Goal: Answer question/provide support: Answer question/provide support

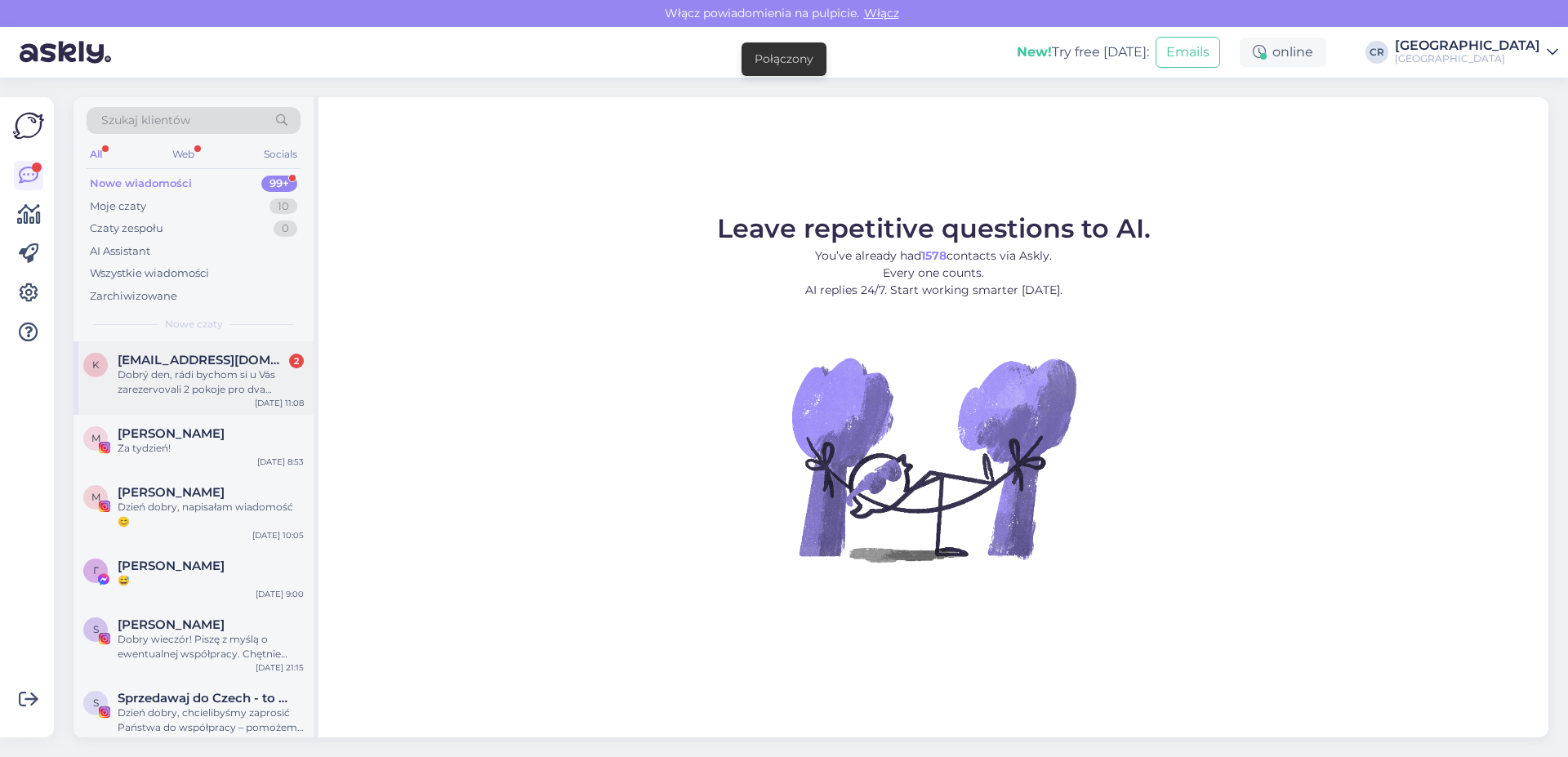
click at [233, 367] on span "[EMAIL_ADDRESS][DOMAIN_NAME]" at bounding box center [202, 359] width 170 height 15
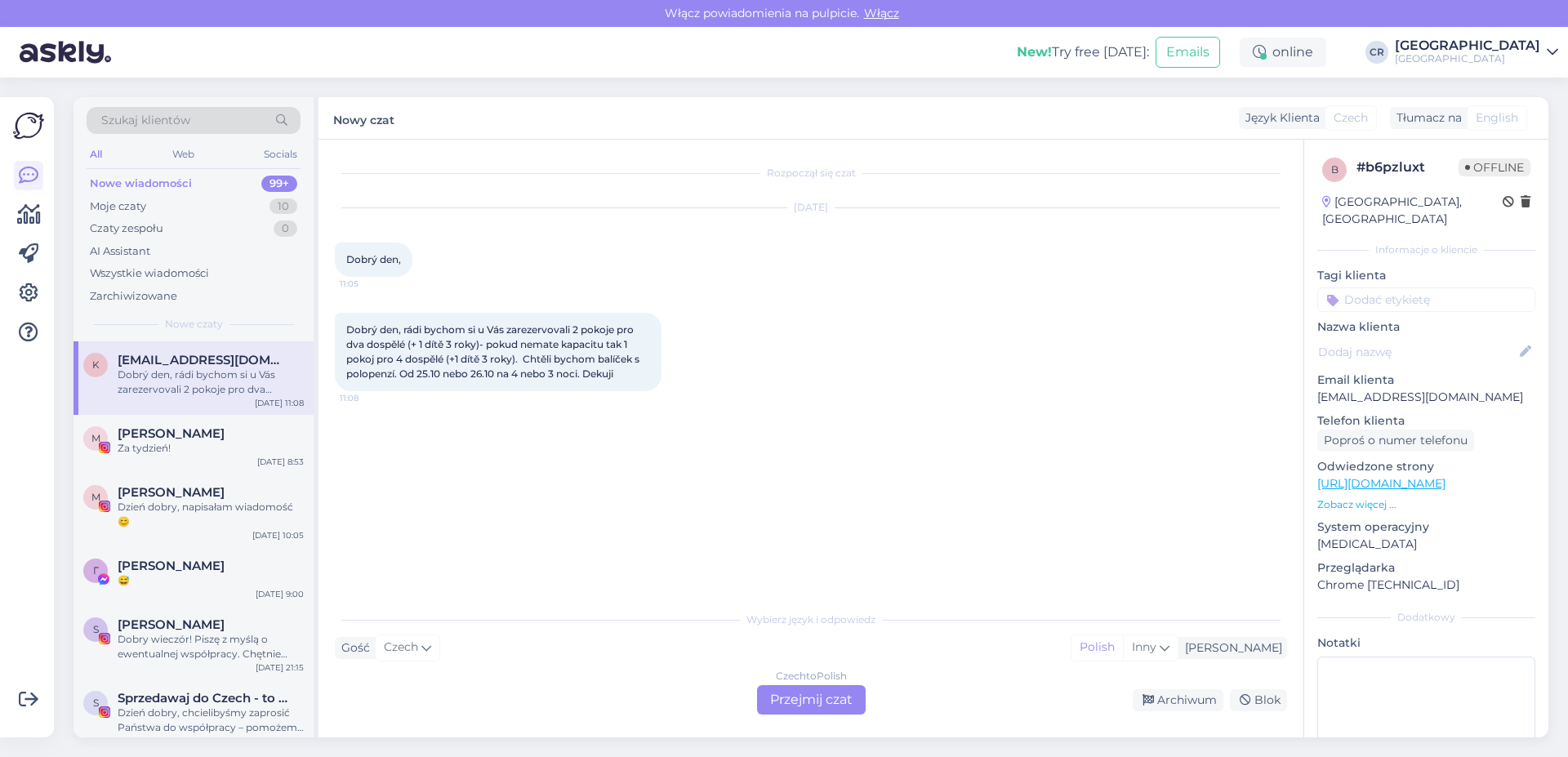
click at [806, 719] on div "Rozpoczął się czat [DATE] Dobrý den, 11:05 Dobrý den, rádi bychom si u Vás zare…" at bounding box center [812, 438] width 986 height 597
click at [816, 696] on div "Czech to Polish Przejmij czat" at bounding box center [812, 699] width 108 height 29
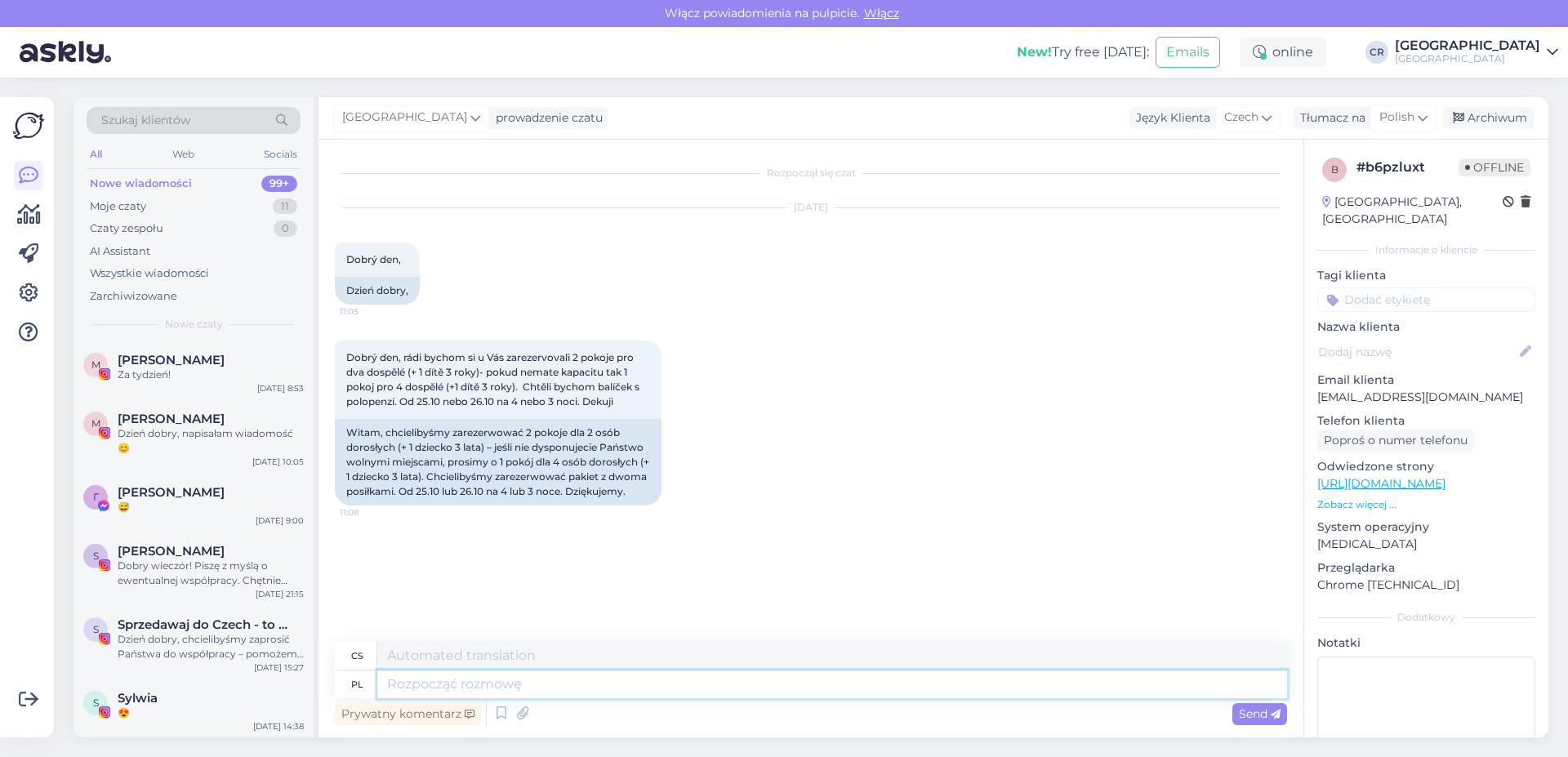
click at [631, 679] on textarea at bounding box center [832, 683] width 910 height 28
type textarea "Dzień"
type textarea "Den"
type textarea "Dzień dobry,k"
type textarea "Dobré ráno, K."
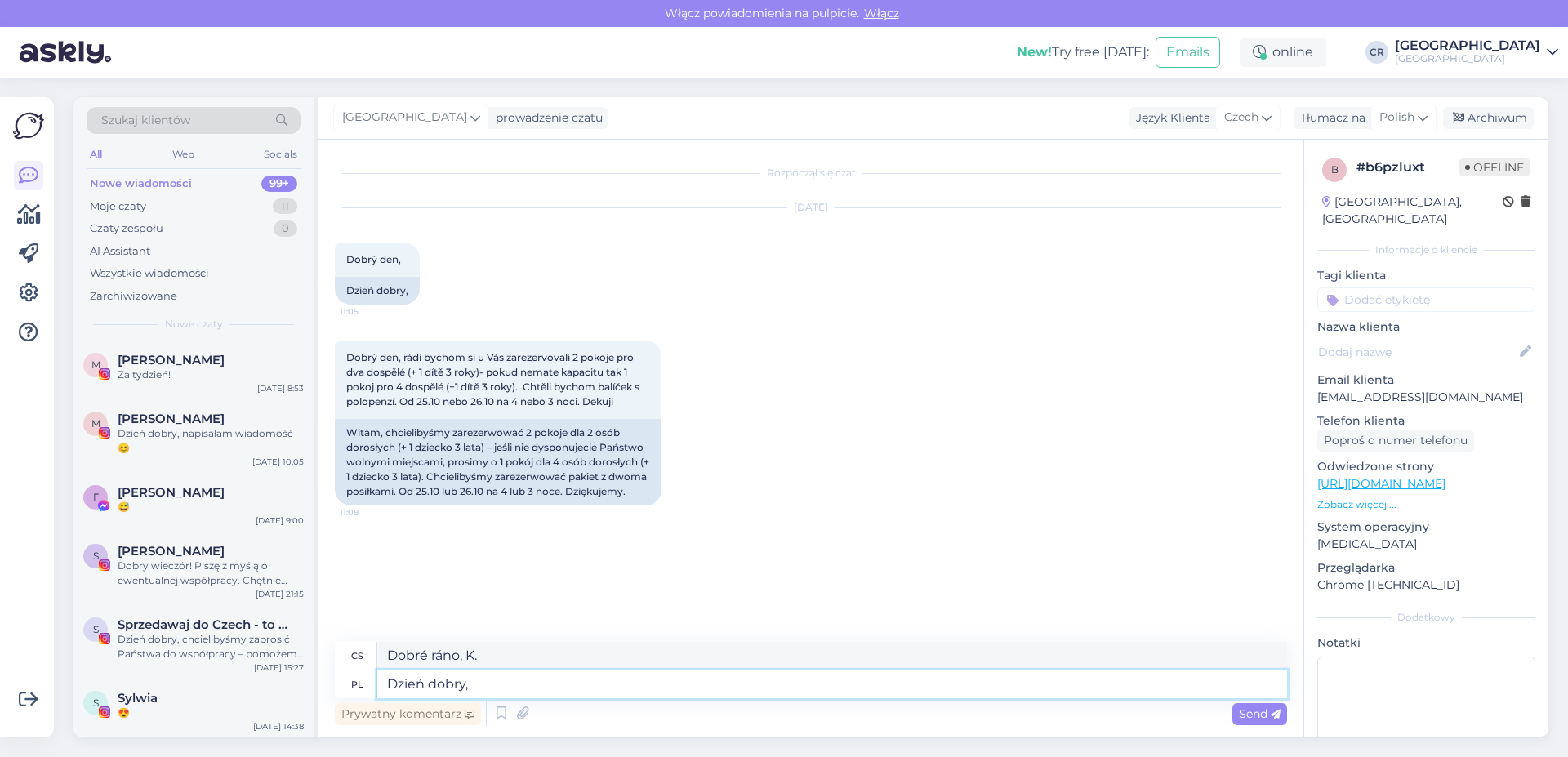
type textarea "Dzień dobry, w"
type textarea "Dobré ráno,"
type textarea "Dzień dobry, w podanym te"
type textarea "Dobré ráno, v danou dobu"
type textarea "Dzień dobry, w"
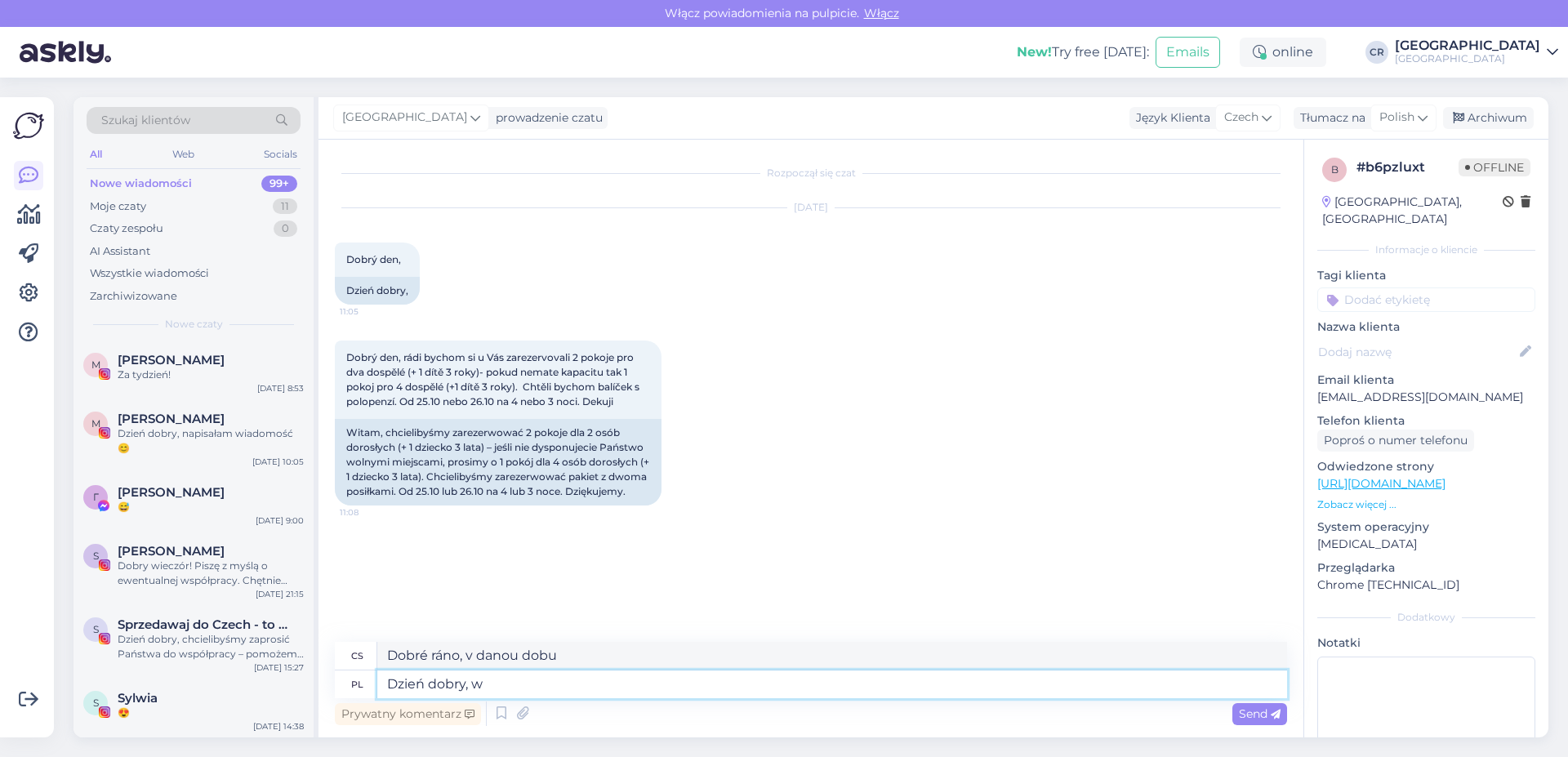
type textarea "Dobré ráno,"
type textarea "Dzień dobry, w terminie"
type textarea "Dobré ráno, včas"
type textarea "Dzień dobry, w terminie od"
type textarea "Dobré ráno, od"
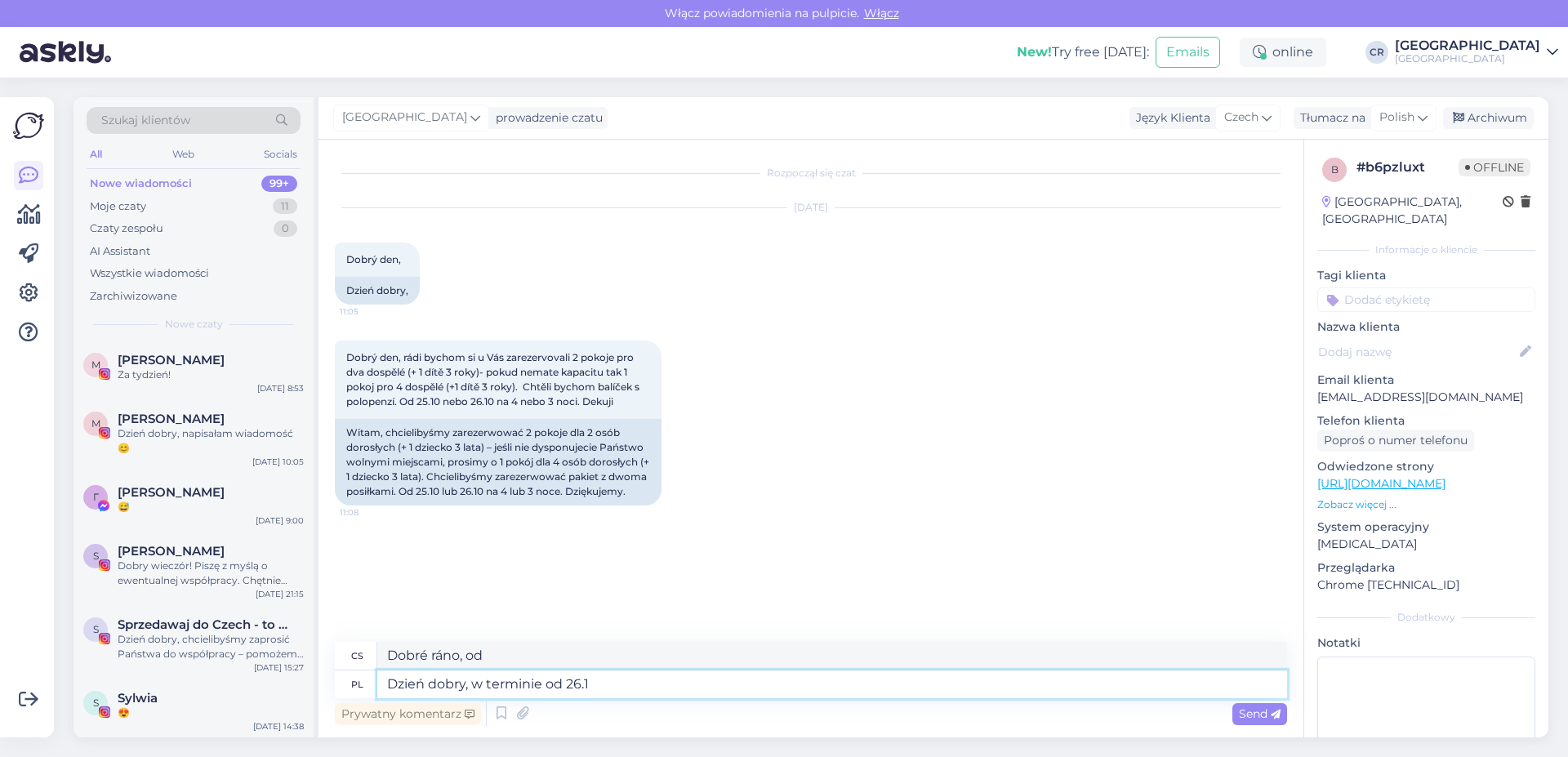
type textarea "Dzień dobry, w terminie od 26.10"
type textarea "Dobré ráno, od 26.10"
type textarea "Dzień dobry, w terminie od 26.10. po"
type textarea "Dobré ráno, od 26.10."
type textarea "Dzień dobry, w terminie od 26.10. posiadamy tylk"
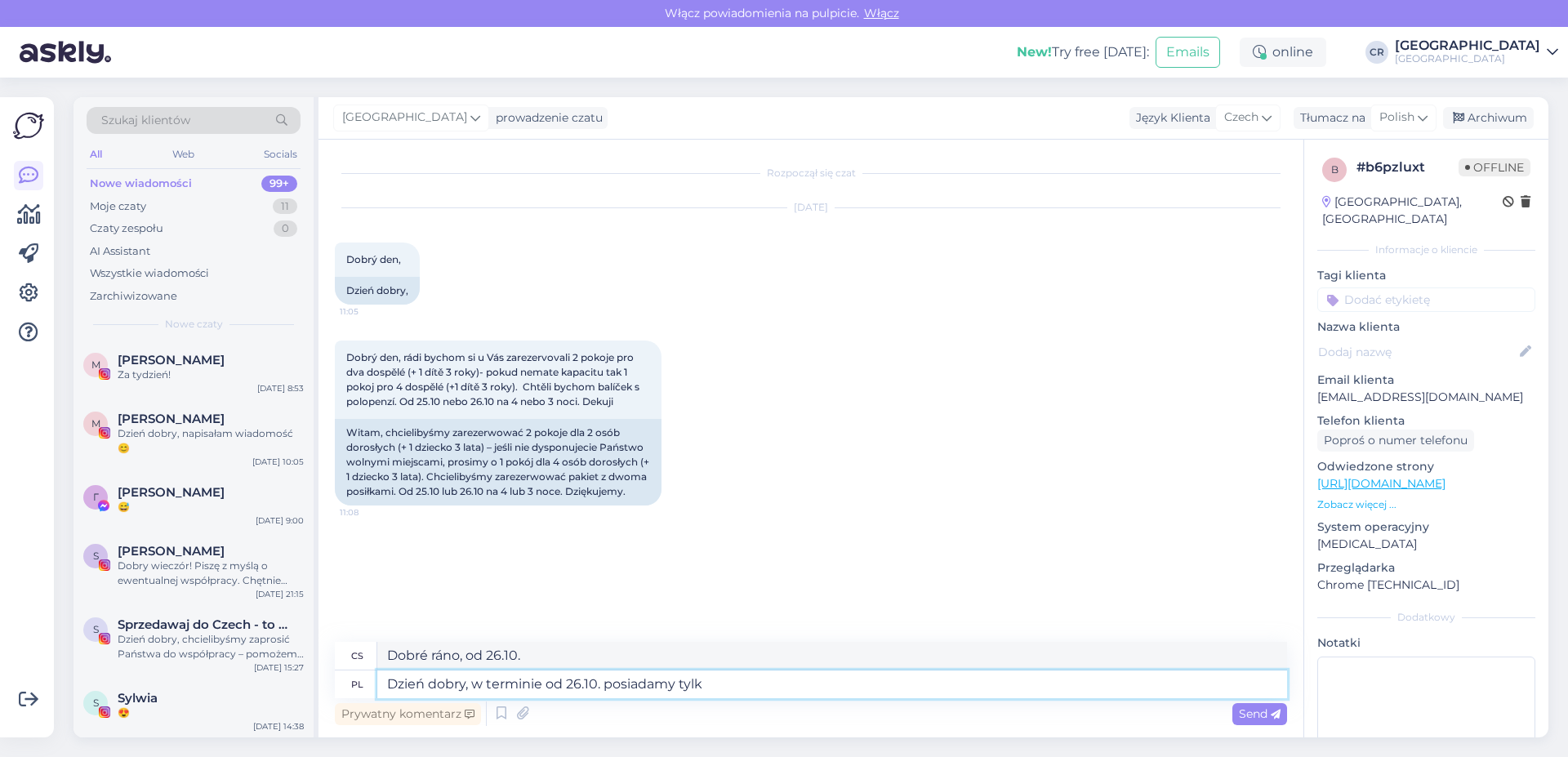
type textarea "Dobré ráno, od 26.10. máme"
type textarea "Dzień dobry, w terminie od 26.10. posiadamy tylko"
type textarea "Dobré ráno, od 26.10. máme pouze"
type textarea "Dzień dobry, w terminie od 26.10. posiadamy tylko jeden do"
type textarea "Dobré ráno, od 26.10. máme jen jeden"
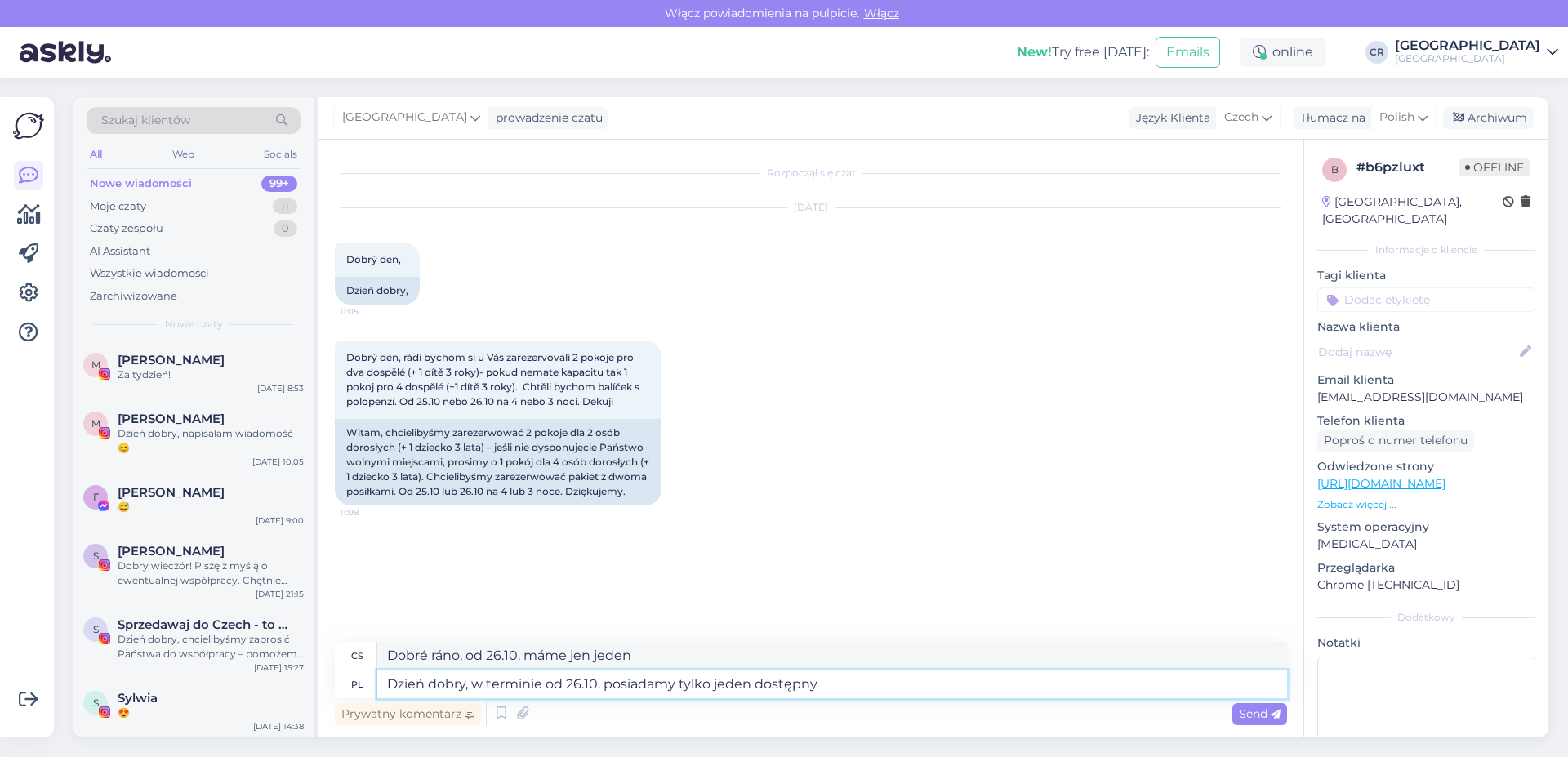
type textarea "Dzień dobry, w terminie od 26.10. posiadamy tylko jeden dostępny"
type textarea "Dobré ráno, od 26.10. máme k dispozici pouze jeden kus."
type textarea "Dzień dobry, w terminie od 26.10. posiadamy tylko jeden dostępny pokój"
type textarea "Dobré ráno, od 26.10."
type textarea "Dzień dobry, w terminie od 26.10. posiadamy tylko jeden dostępny pokój przystos…"
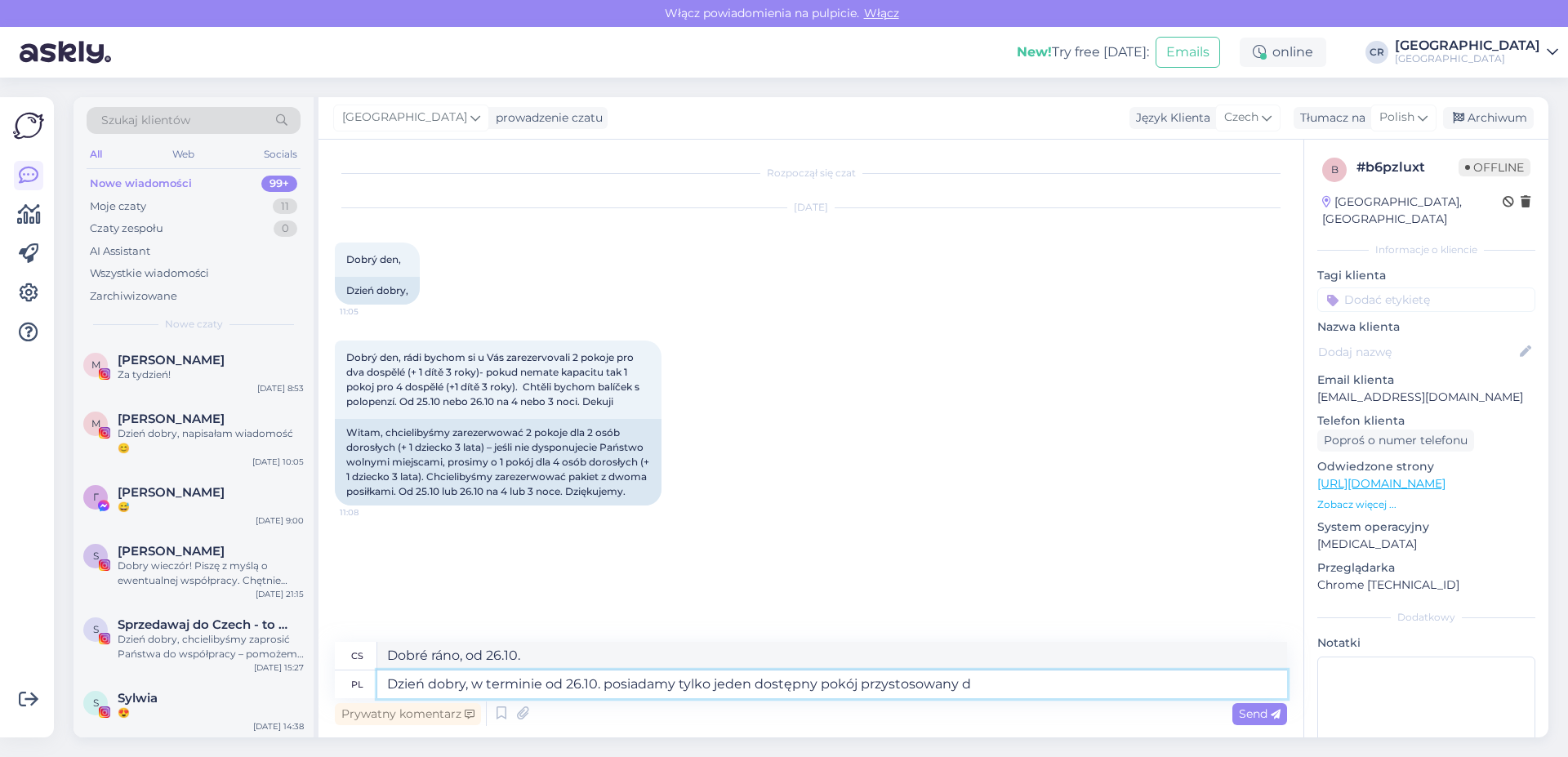
type textarea "Dobré ráno, od 26.10. máme k dispozici pouze jeden bezbariérový pokoj."
type textarea "Dzień dobry, w terminie od 26.10. posiadamy tylko jeden dostępny pokój przystos…"
type textarea "Dobré ráno, od 26.10. máme k dispozici pouze jeden pokoj vhodný pro"
type textarea "Dzień dobry, w terminie od 26.10. posiadamy tylko jeden dostępny pokój przystos…"
type textarea "Dobré ráno, od 26.10. máme k dispozici pouze jeden bezbariérový pokoj."
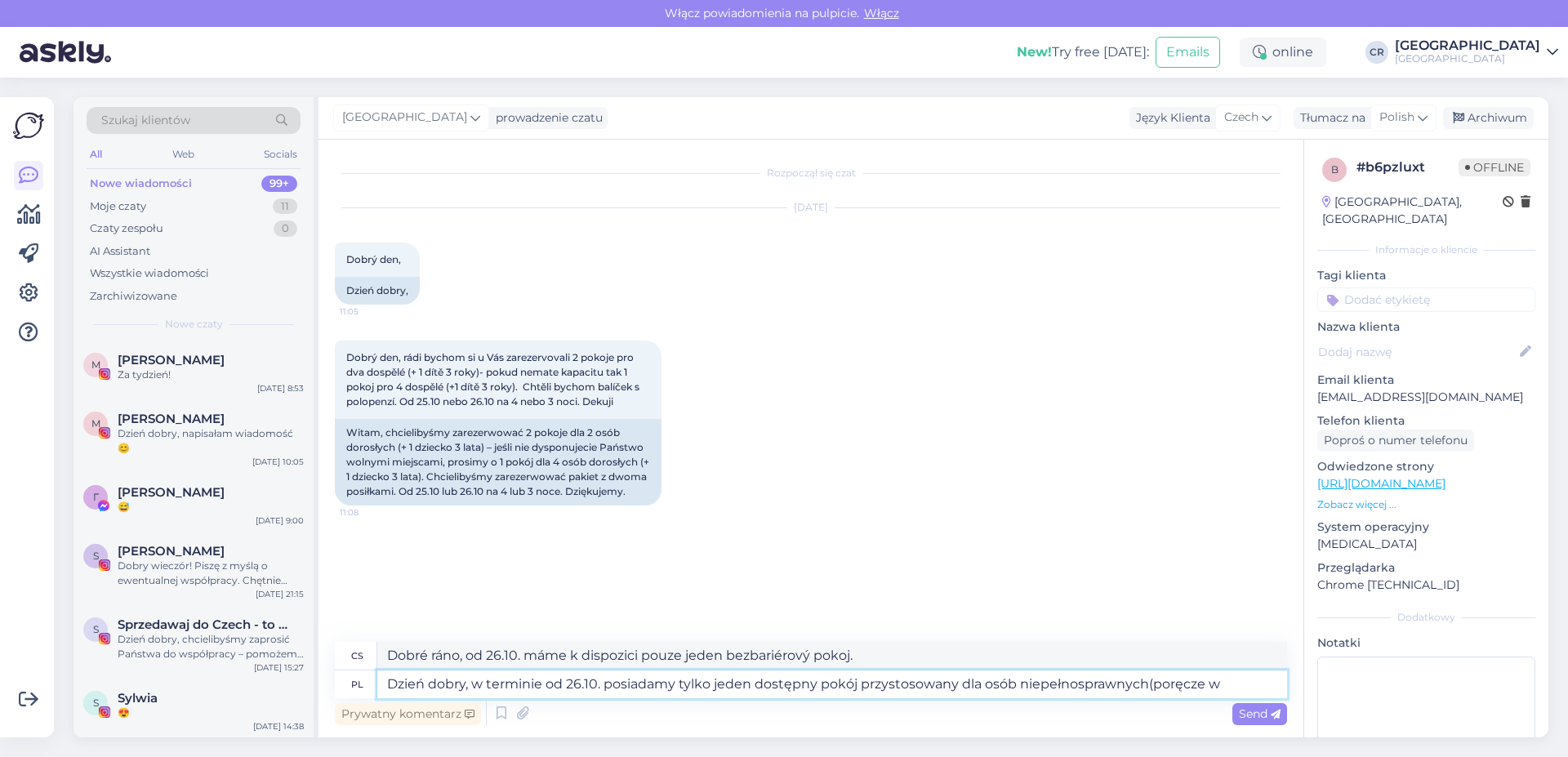
type textarea "Dzień dobry, w terminie od 26.10. posiadamy tylko jeden dostępny pokój przystos…"
type textarea "Dobré ráno, od 26.10. máme k dispozici pouze jeden pokoj uzpůsobený pro osoby s…"
type textarea "Dzień dobry, w terminie od 26.10. posiadamy tylko jeden dostępny pokój przystos…"
type textarea "Dobré ráno, od 26.10. máme k dispozici pouze jeden pokoj přizpůsobený pro osoby…"
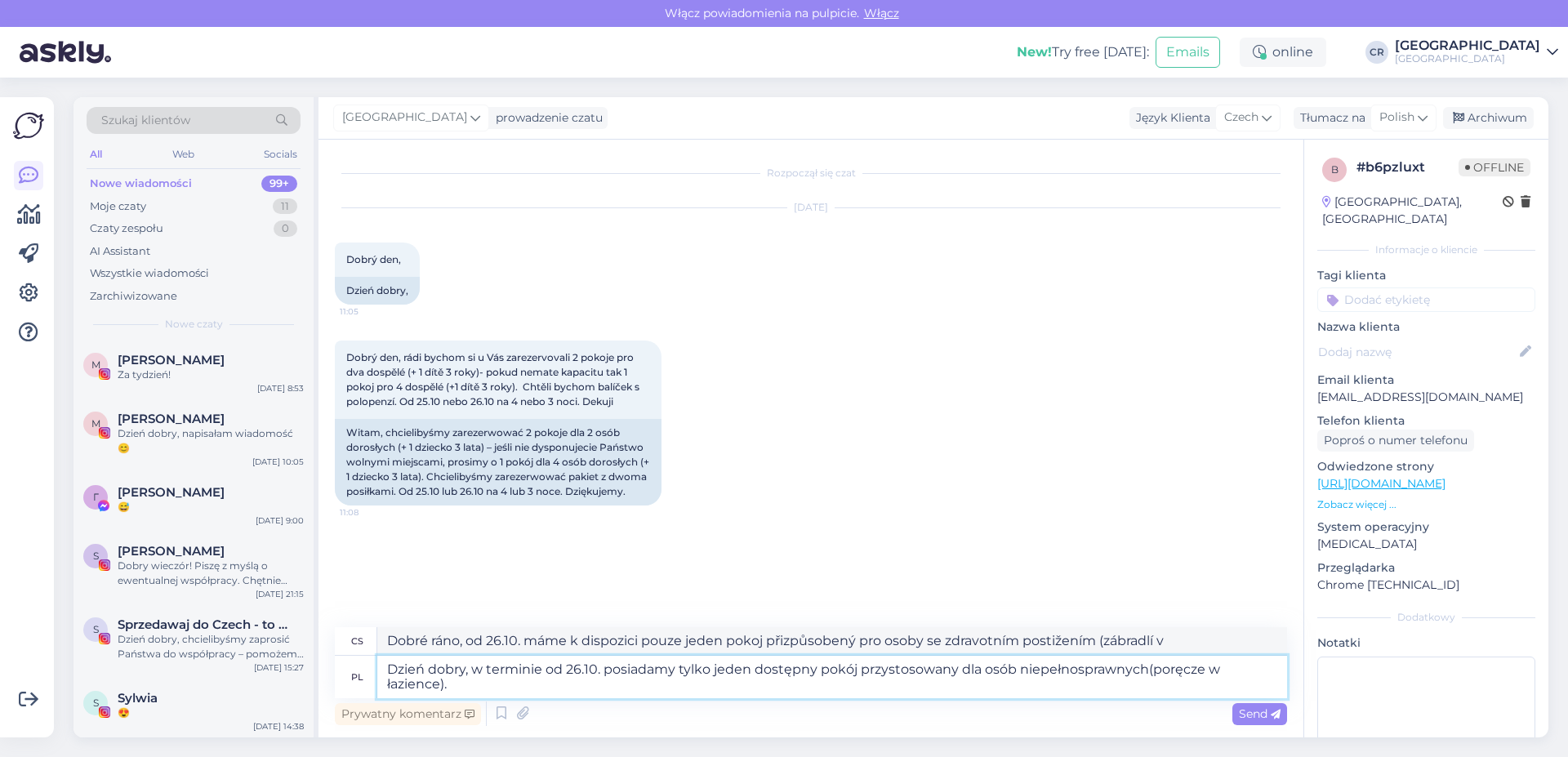
type textarea "Dzień dobry, w terminie od 26.10. posiadamy tylko jeden dostępny pokój przystos…"
type textarea "Dobré ráno, od 26.10. máme k dispozici pouze jeden bezbariérový pokoj (madla v …"
type textarea "Dzień dobry, w terminie od 26.10. posiadamy tylko jeden dostępny pokój przystos…"
type textarea "Dobré ráno, od 26.10. máme k dispozici pouze jeden bezbariérový pokoj (madla v …"
type textarea "Dzień dobry, w terminie od 26.10. posiadamy tylko jeden dostępny pokój przystos…"
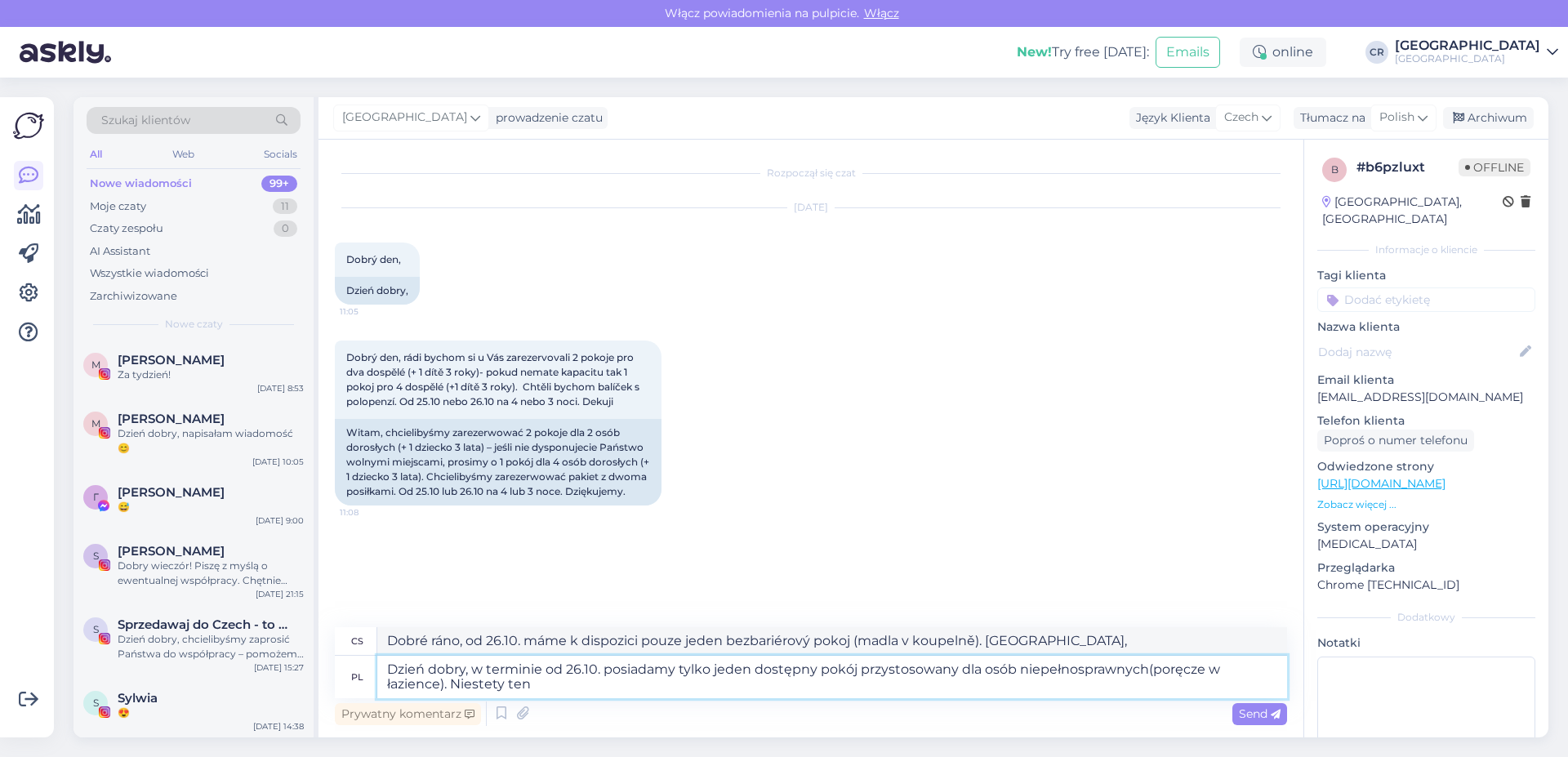
type textarea "Dobré ráno, od 26.10. máme k dispozici pouze jeden bezbariérový pokoj (madla v …"
type textarea "Dzień dobry, w terminie od 26.10. posiadamy tylko jeden dostępny pokój przystos…"
type textarea "Dobré ráno, od 26.10. máme k dispozici pouze jeden bezbariérový pokoj (madla v …"
type textarea "Dzień dobry, w terminie od 26.10. posiadamy tylko jeden dostępny pokój przystos…"
type textarea "Dobré ráno, od 26.10. máme k dispozici pouze jeden bezbariérový pokoj (s madly …"
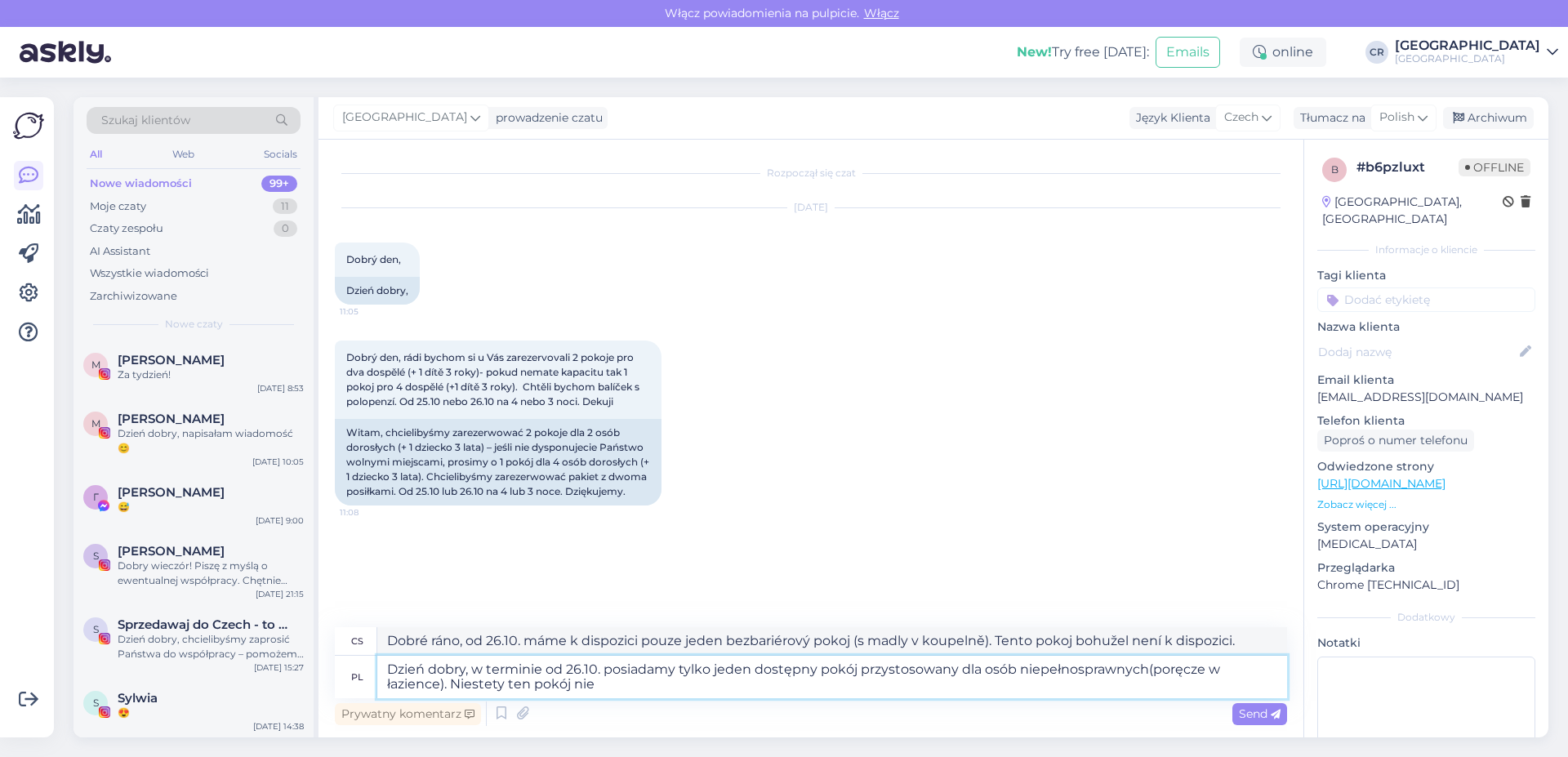
type textarea "Dzień dobry, w terminie od 26.10. posiadamy tylko jeden dostępny pokój przystos…"
type textarea "Dobré ráno, od 26.10. máme k dispozici pouze jeden bezbariérový pokoj (madla v …"
type textarea "Dzień dobry, w terminie od 26.10. posiadamy tylko jeden dostępny pokój przystos…"
type textarea "Dobré ráno, od 26.10. máme k dispozici pouze jeden bezbariérový pokoj (madla v …"
type textarea "Dzień dobry, w terminie od 26.10. posiadamy tylko jeden dostępny pokój przystos…"
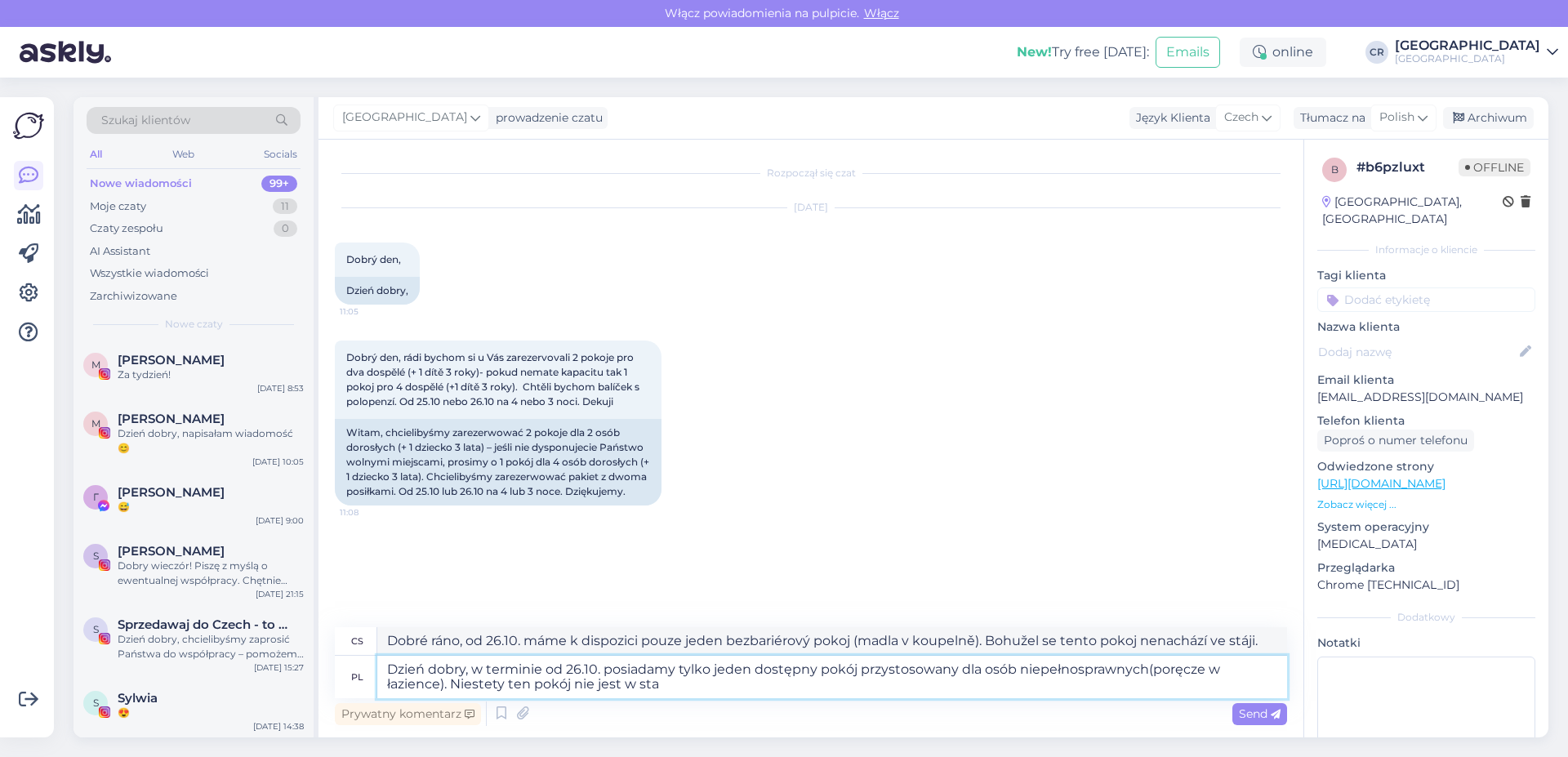
type textarea "Dobré ráno, od 26.10. máme k dispozici pouze jeden bezbariérový pokoj (madla v …"
type textarea "Dzień dobry, w terminie od 26.10. posiadamy tylko jeden dostępny pokój przystos…"
type textarea "Dobré ráno, od 26.10. máme k dispozici pouze jeden bezbariérový pokoj (madla v …"
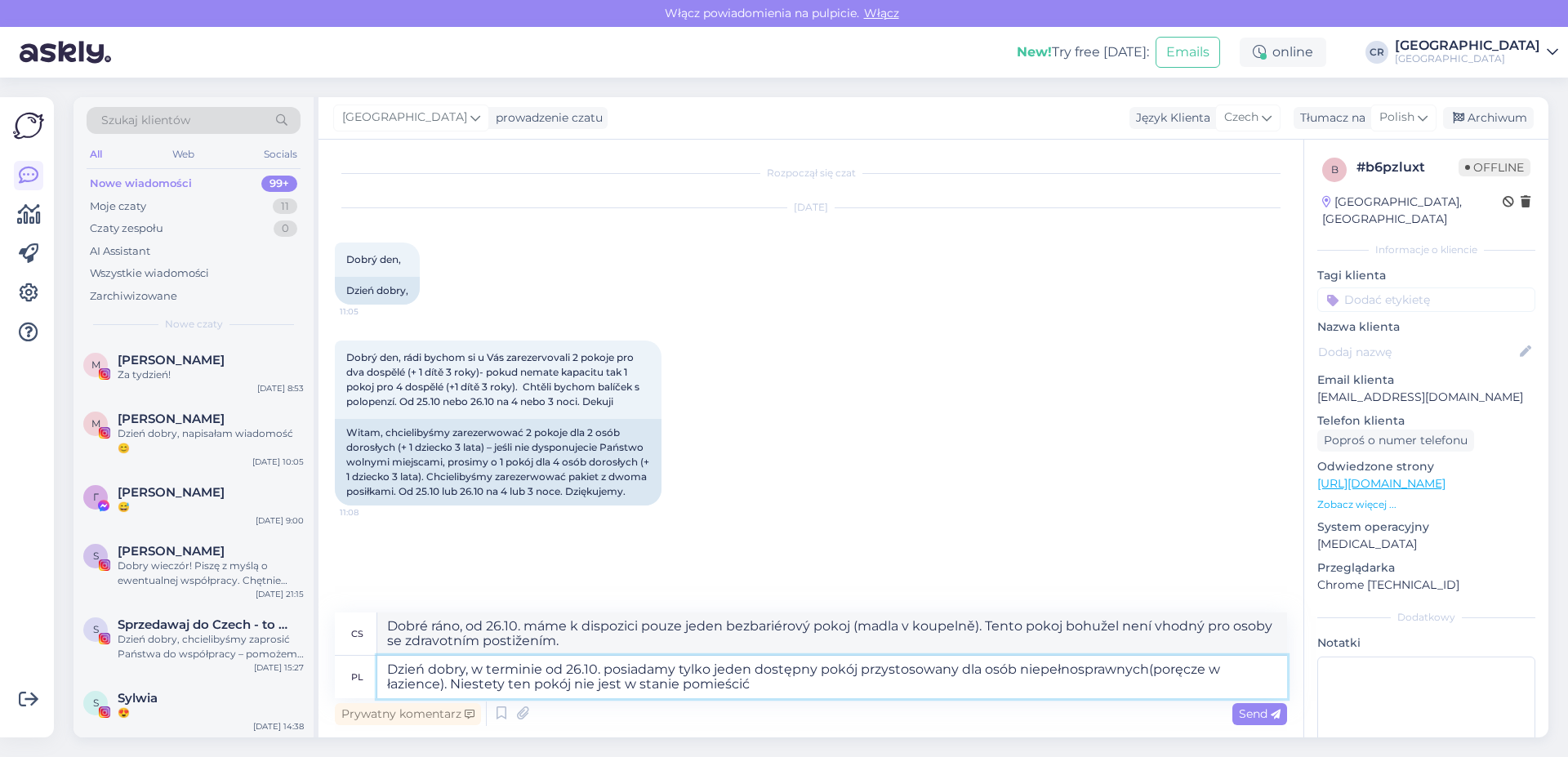
type textarea "Dzień dobry, w terminie od 26.10. posiadamy tylko jeden dostępny pokój przystos…"
type textarea "Dobré ráno, od 26.10. máme k dispozici pouze jeden bezbariérový pokoj (madla v …"
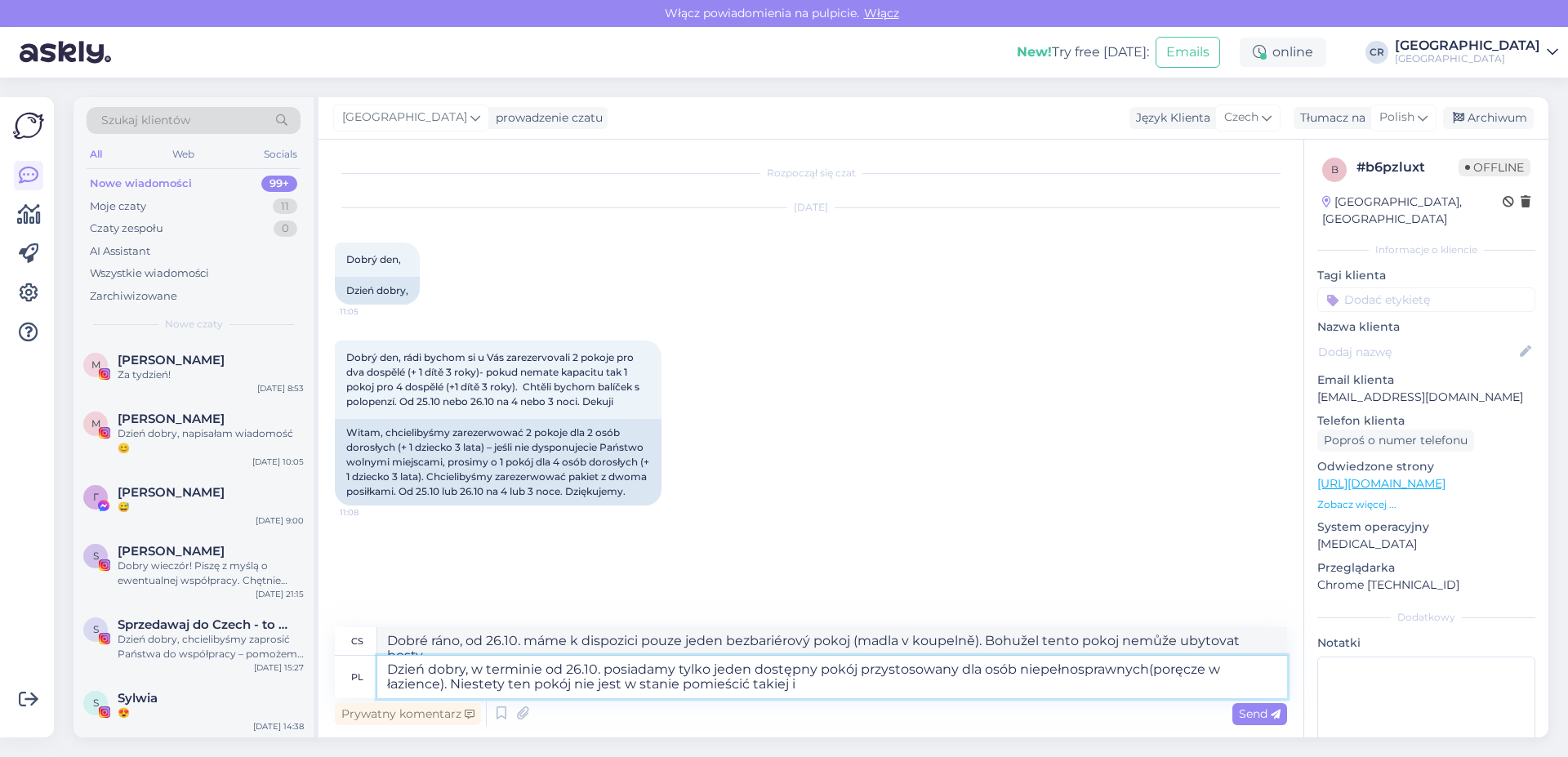
type textarea "Dzień dobry, w terminie od 26.10. posiadamy tylko jeden dostępny pokój przystos…"
type textarea "Dobré ráno, od 26.10. máme k dispozici pouze jeden bezbariérový pokoj (madla v …"
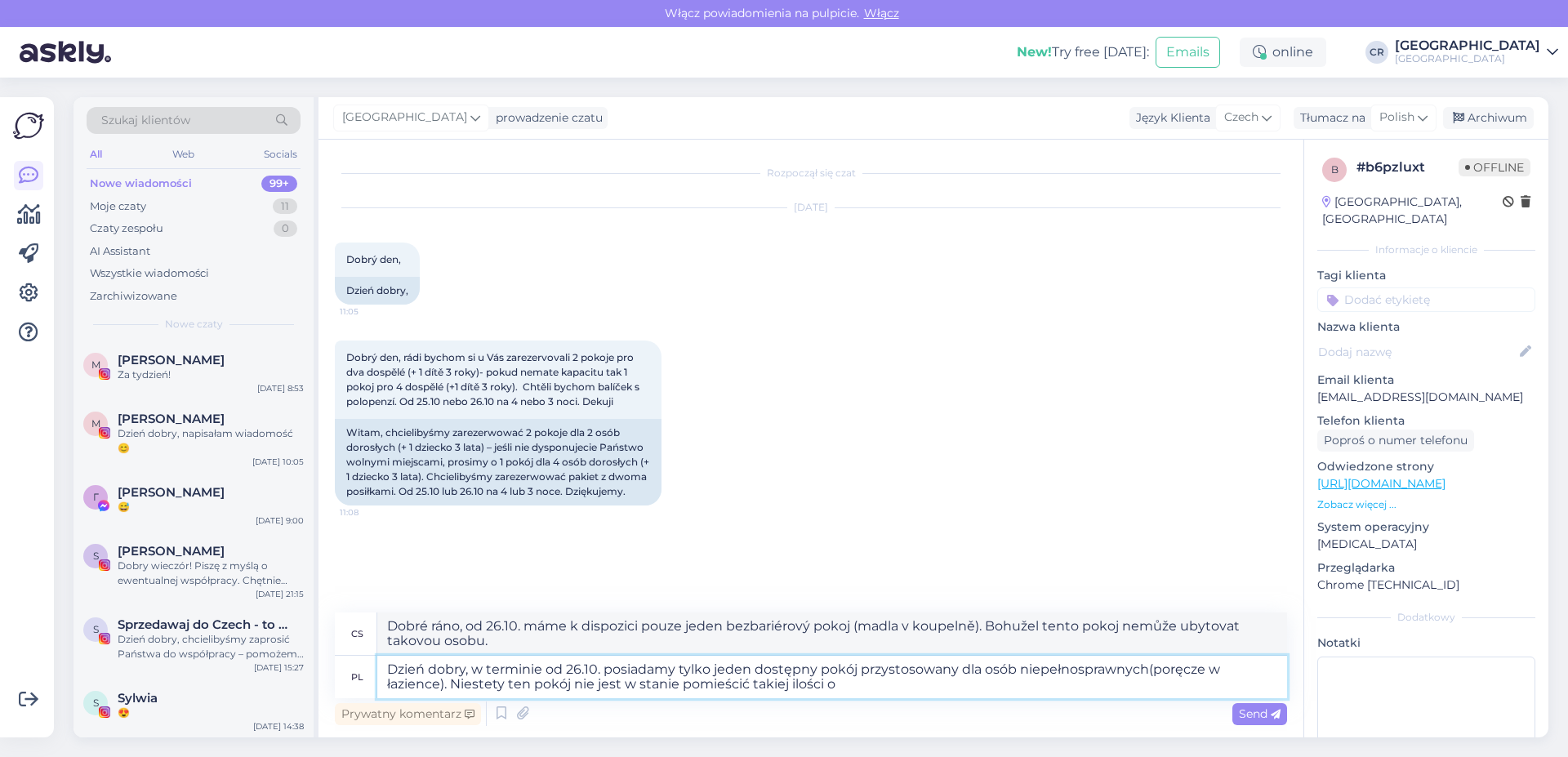
type textarea "Dzień dobry, w terminie od 26.10. posiadamy tylko jeden dostępny pokój przystos…"
type textarea "Dobré ráno, od 26.10. máme k dispozici pouze jeden bezbariérový pokoj (s madly …"
type textarea "Dzień dobry, w terminie od 26.10. posiadamy tylko jeden dostępny pokój przystos…"
type textarea "Dobré ráno, od 26.10. máme k dispozici pouze jeden bezbariérový pokoj (s madly …"
type textarea "Dzień dobry, w terminie od 26.10. posiadamy tylko jeden dostępny pokój przystos…"
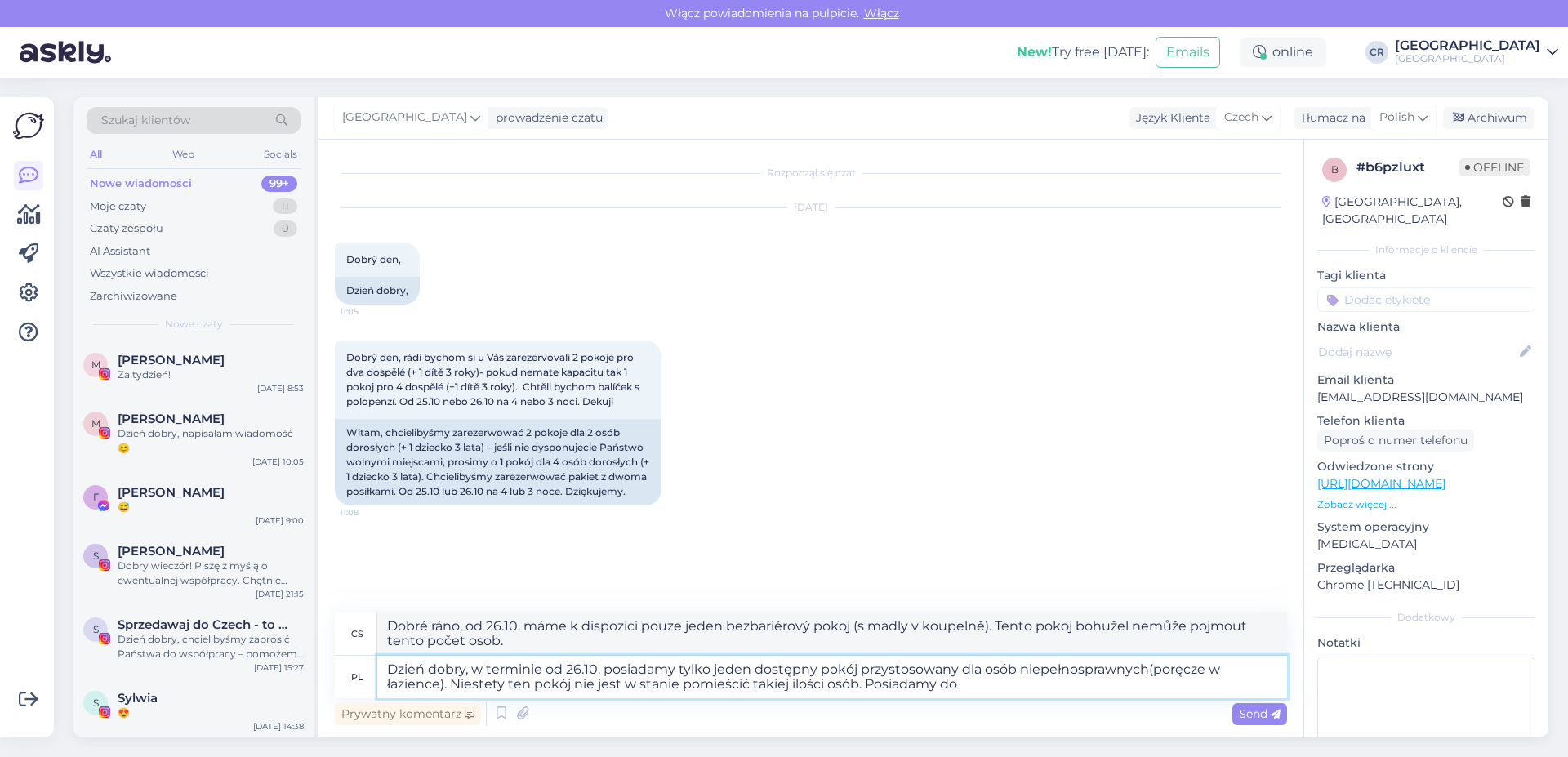
type textarea "Dobré ráno, od 26.10. máme k dispozici pouze jeden bezbariérový pokoj (madla v …"
type textarea "Dzień dobry, w terminie od 26.10. posiadamy tylko jeden dostępny pokój przystos…"
type textarea "Dobré ráno, od 26.10. máme k dispozici pouze jeden bezbariérový pokoj (madla v …"
type textarea "Dzień dobry, w terminie od 26.10. posiadamy tylko jeden dostępny pokój przystos…"
type textarea "Dobré ráno, od 26.10. máme k dispozici pouze jeden bezbariérový pokoj (madla v …"
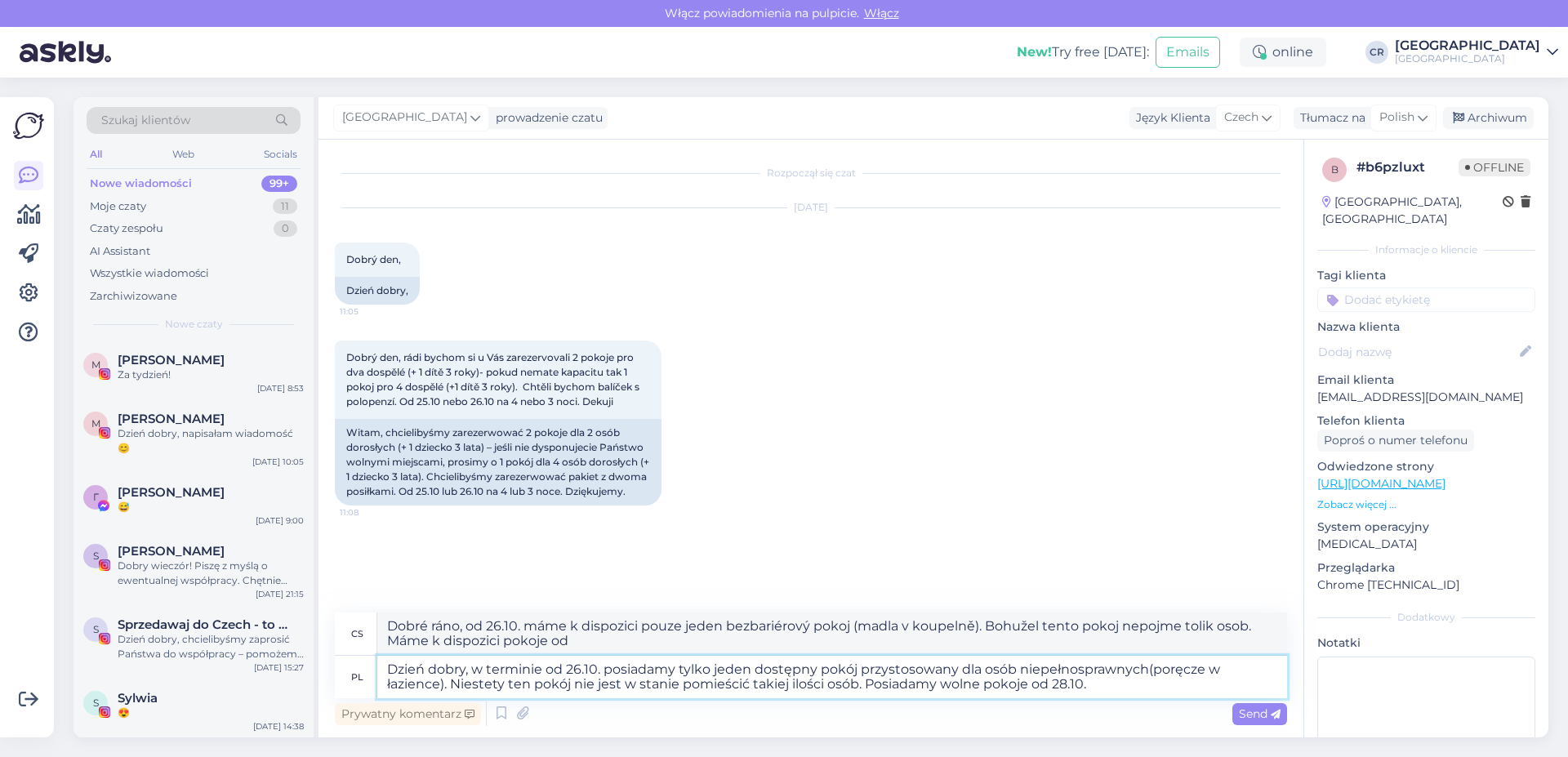
type textarea "Dzień dobry, w terminie od 26.10. posiadamy tylko jeden dostępny pokój przystos…"
type textarea "Dobré ráno, od 26.10. máme k dispozici pouze jeden bezbariérový pokoj (s madly …"
type textarea "Dzień dobry, w terminie od 26.10. posiadamy tylko jeden dostępny pokój przystos…"
type textarea "Dobré ráno, od 26.10. máme k dispozici pouze jeden bezbariérový pokoj (s madly …"
type textarea "Dzień dobry, w terminie od 26.10. posiadamy tylko jeden dostępny pokój przystos…"
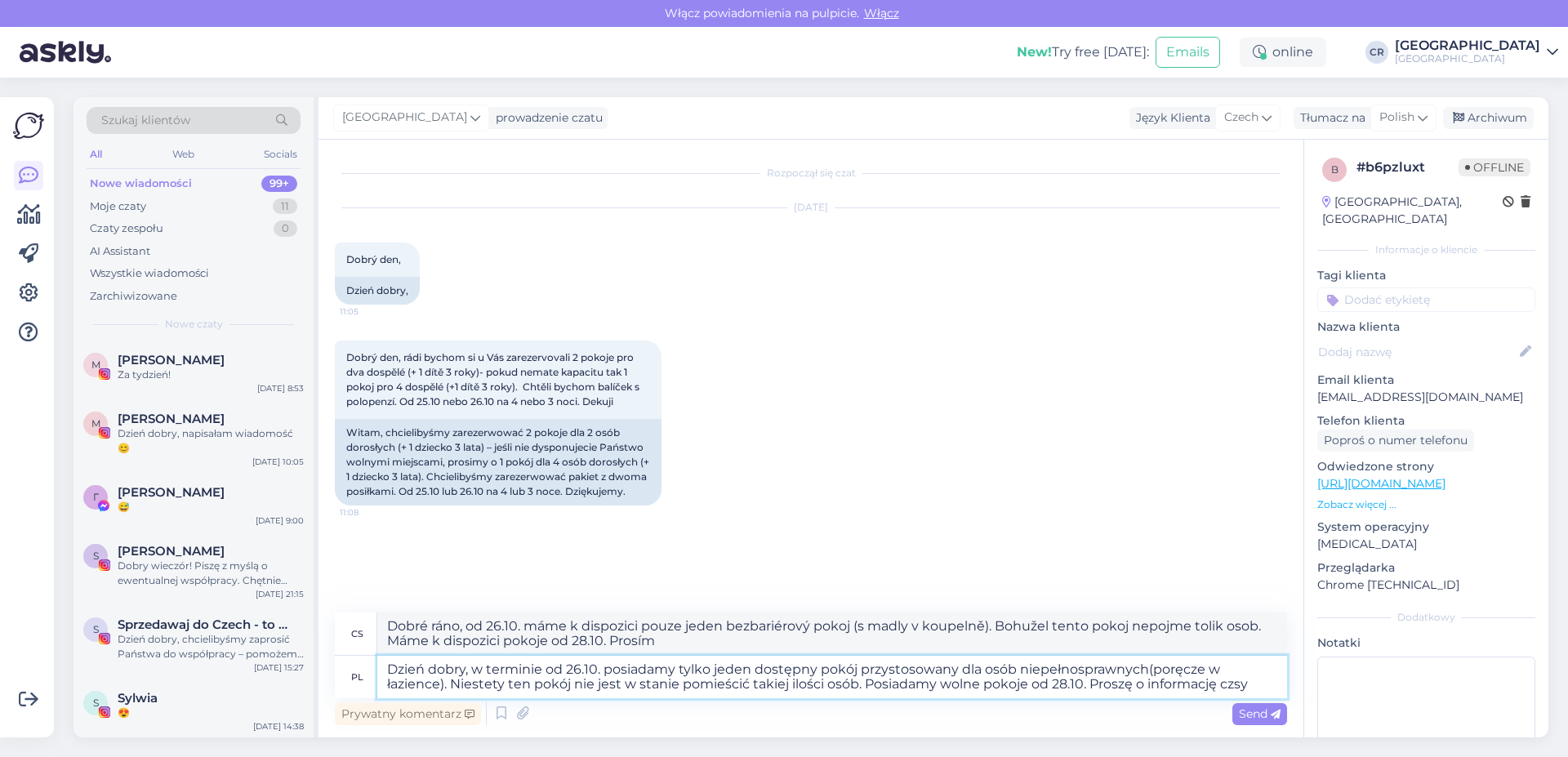
type textarea "Dobré ráno, od 26.10. máme k dispozici pouze jeden bezbariérový pokoj (s madly …"
type textarea "Dzień dobry, w terminie od 26.10. posiadamy tylko jeden dostępny pokój przystos…"
type textarea "Dobré ráno, od 26.10. máme k dispozici pouze jeden bezbariérový pokoj (s madly …"
type textarea "Dzień dobry, w terminie od 26.10. posiadamy tylko jeden dostępny pokój przystos…"
type textarea "Dobré ráno, od 26.10. máme k dispozici pouze jeden bezbariérový pokoj (madla v …"
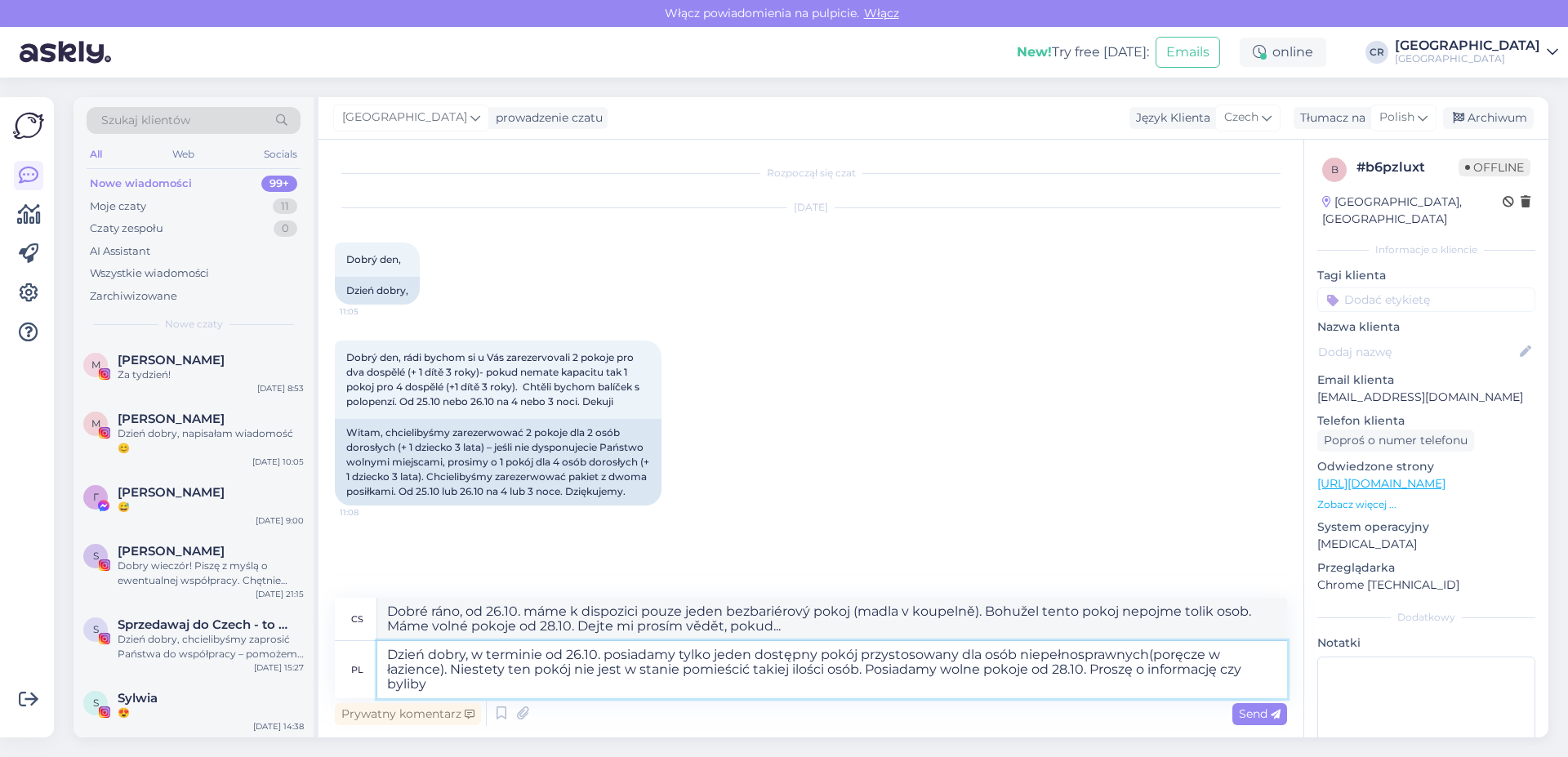
type textarea "Dzień dobry, w terminie od 26.10. posiadamy tylko jeden dostępny pokój przystos…"
type textarea "Dobré ráno, od 26.10. máme k dispozici pouze jeden bezbariérový pokoj (madla v …"
type textarea "Dzień dobry, w terminie od 26.10. posiadamy tylko jeden dostępny pokój przystos…"
type textarea "Dobré ráno, od 26.10. máme k dispozici pouze jeden bezbariérový pokoj (madla v …"
type textarea "Dzień dobry, w terminie od 26.10. posiadamy tylko jeden dostępny pokój przystos…"
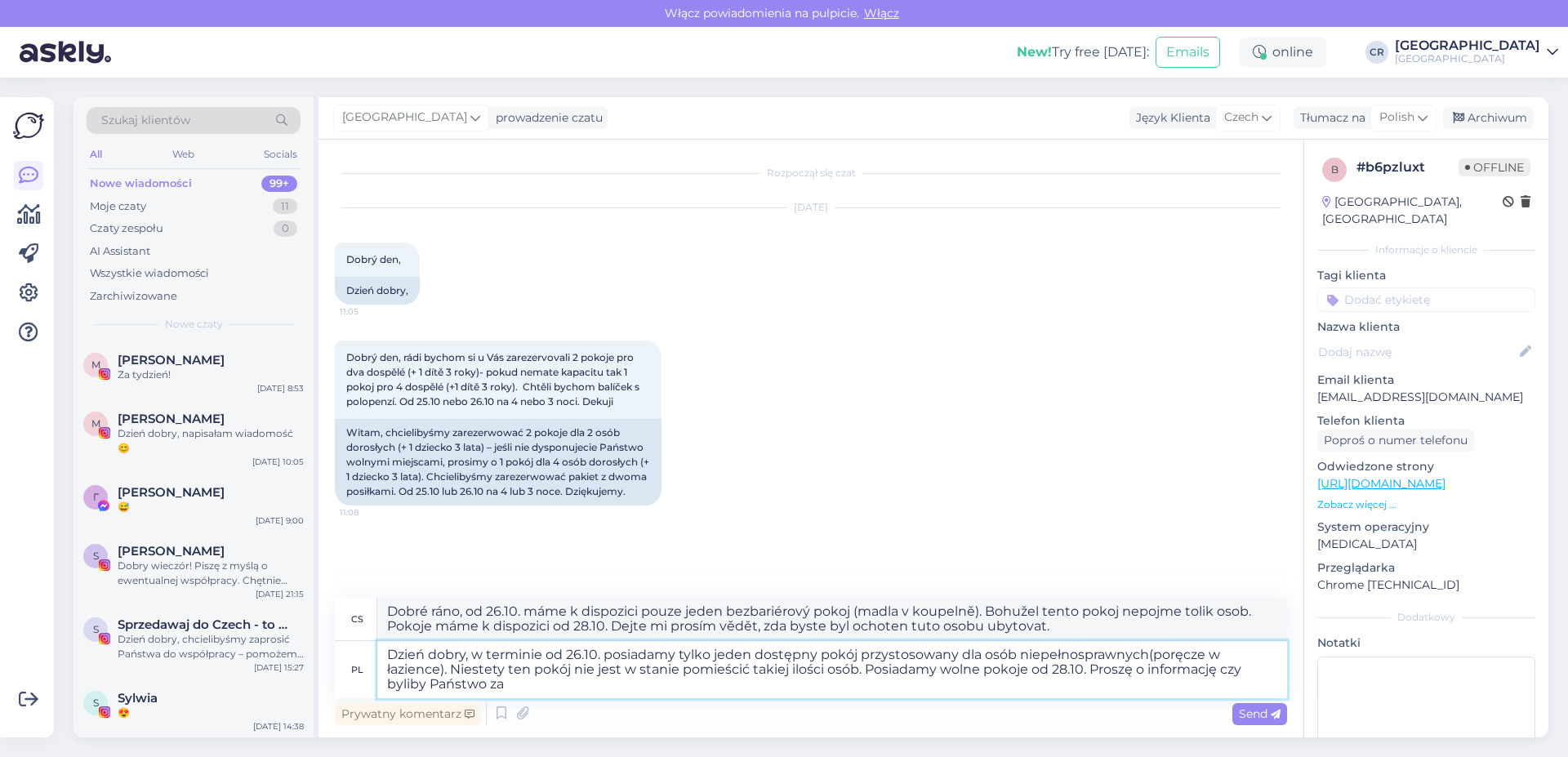
type textarea "Dobré ráno, od 26.10. máme k dispozici pouze jeden bezbariérový pokoj (s madly …"
type textarea "Dzień dobry, w terminie od 26.10. posiadamy tylko jeden dostępny pokój przystos…"
type textarea "Dobré ráno, od 26.10. máme k dispozici pouze jeden bezbariérový pokoj (s madly …"
type textarea "Dzień dobry, w terminie od 26.10. posiadamy tylko jeden dostępny pokój przystos…"
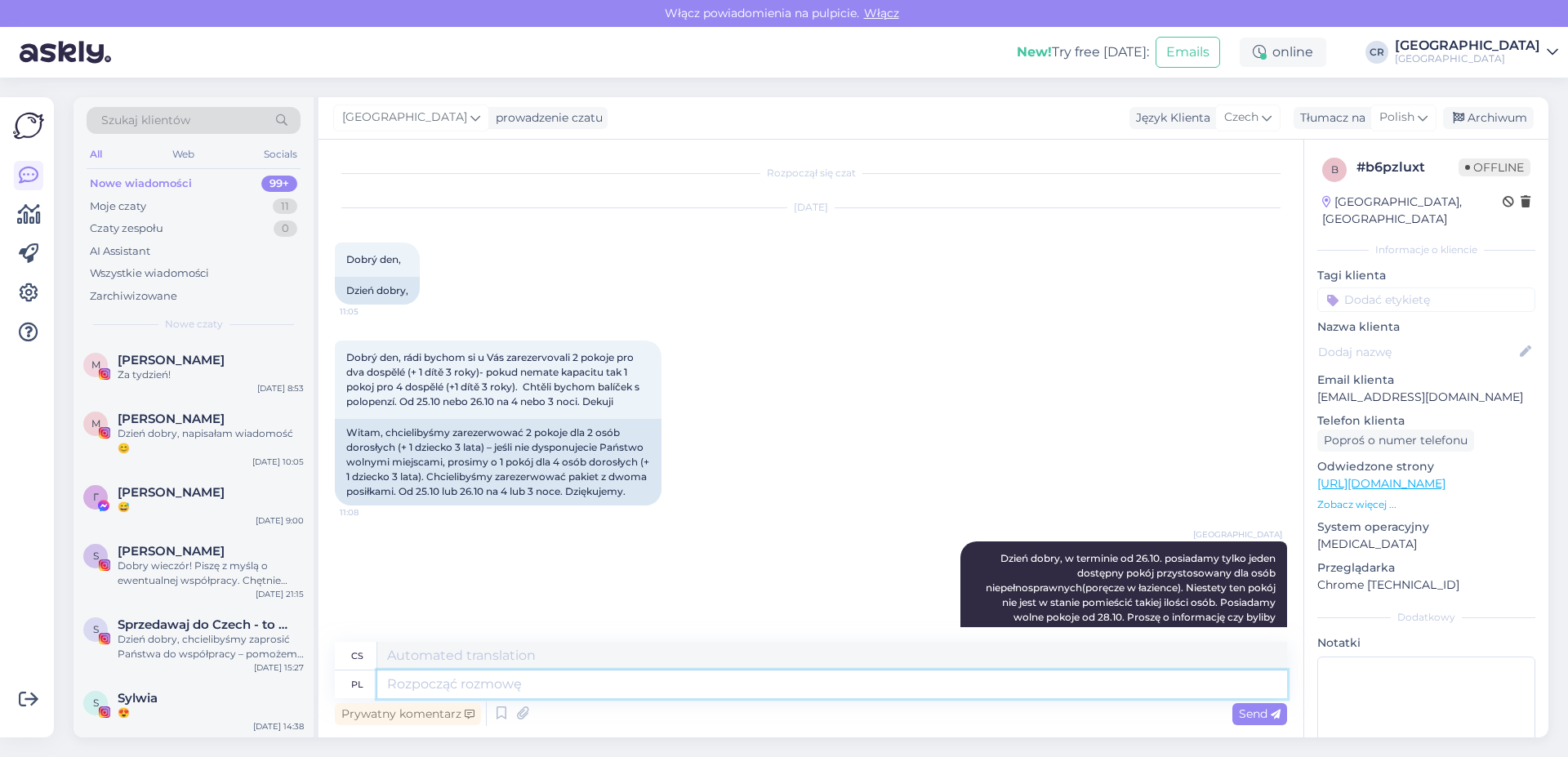
scroll to position [112, 0]
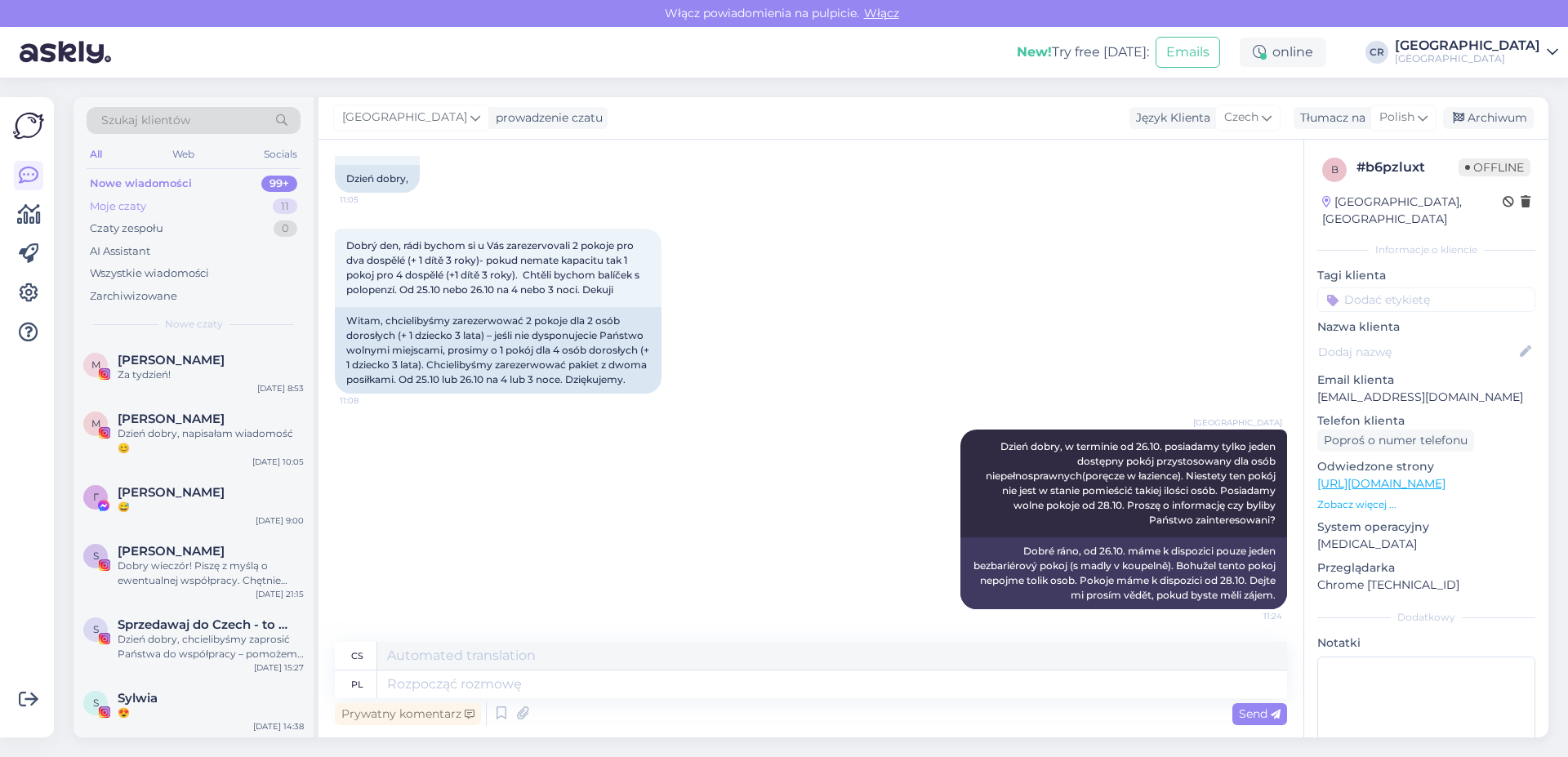
click at [162, 203] on div "Moje czaty 11" at bounding box center [194, 207] width 214 height 23
